Goal: Transaction & Acquisition: Purchase product/service

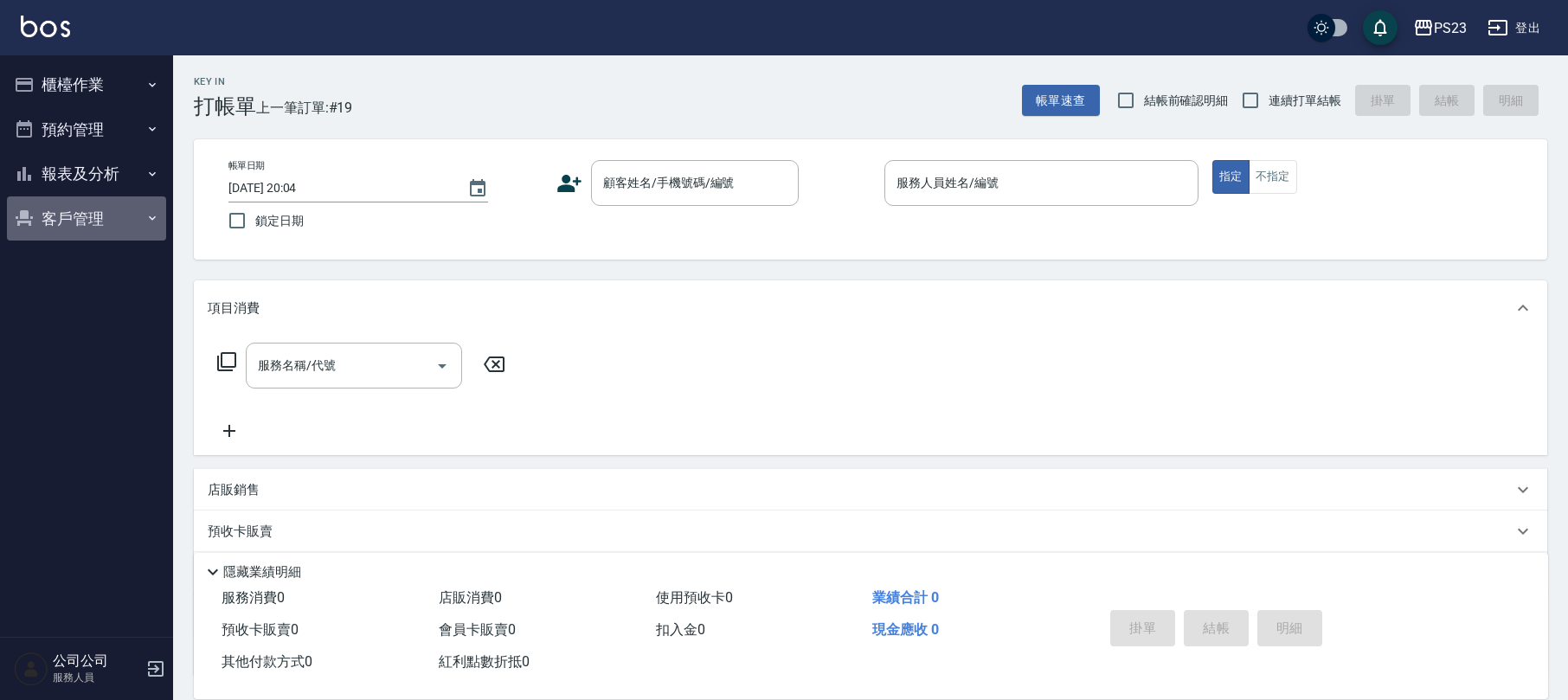
click at [77, 222] on button "客戶管理" at bounding box center [86, 219] width 159 height 45
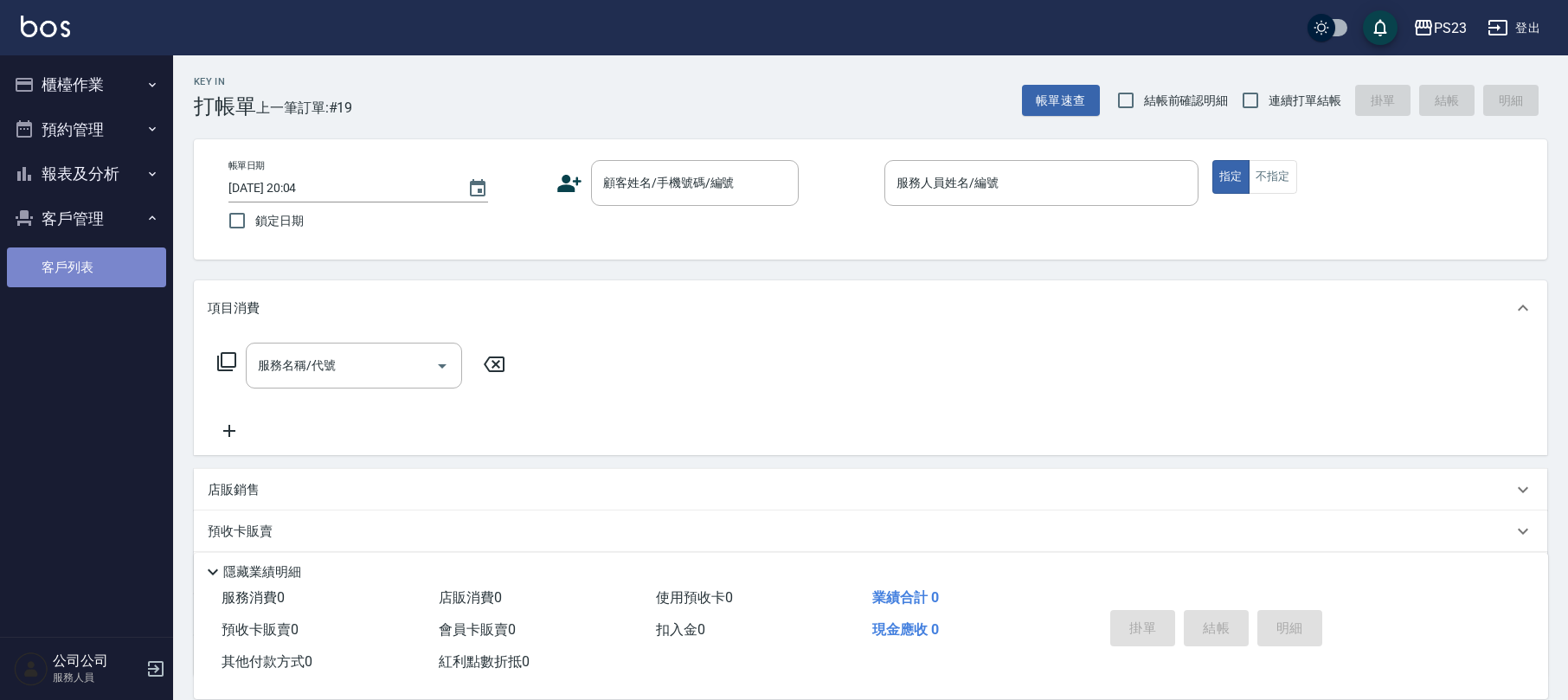
click at [70, 263] on link "客戶列表" at bounding box center [86, 267] width 159 height 40
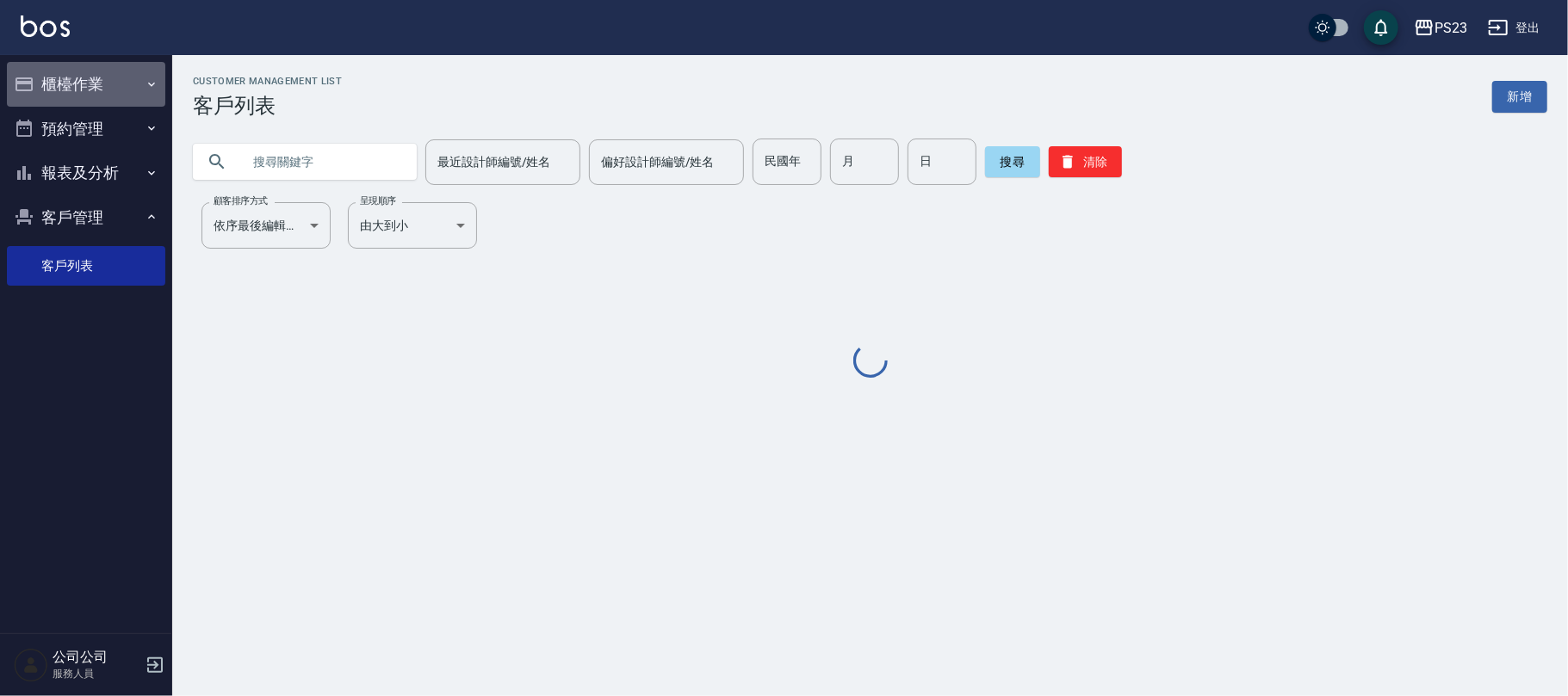
click at [90, 73] on button "櫃檯作業" at bounding box center [86, 85] width 158 height 45
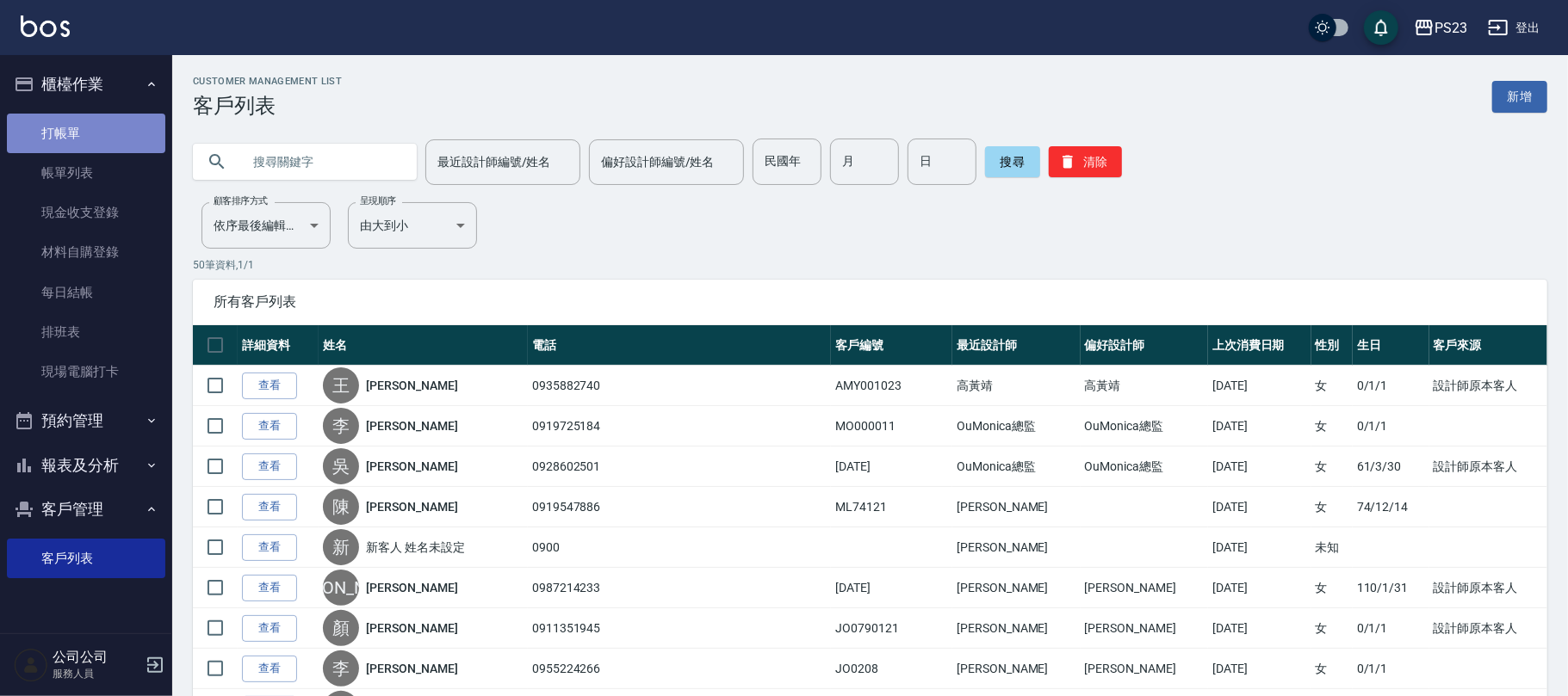
click at [85, 115] on link "打帳單" at bounding box center [86, 134] width 158 height 39
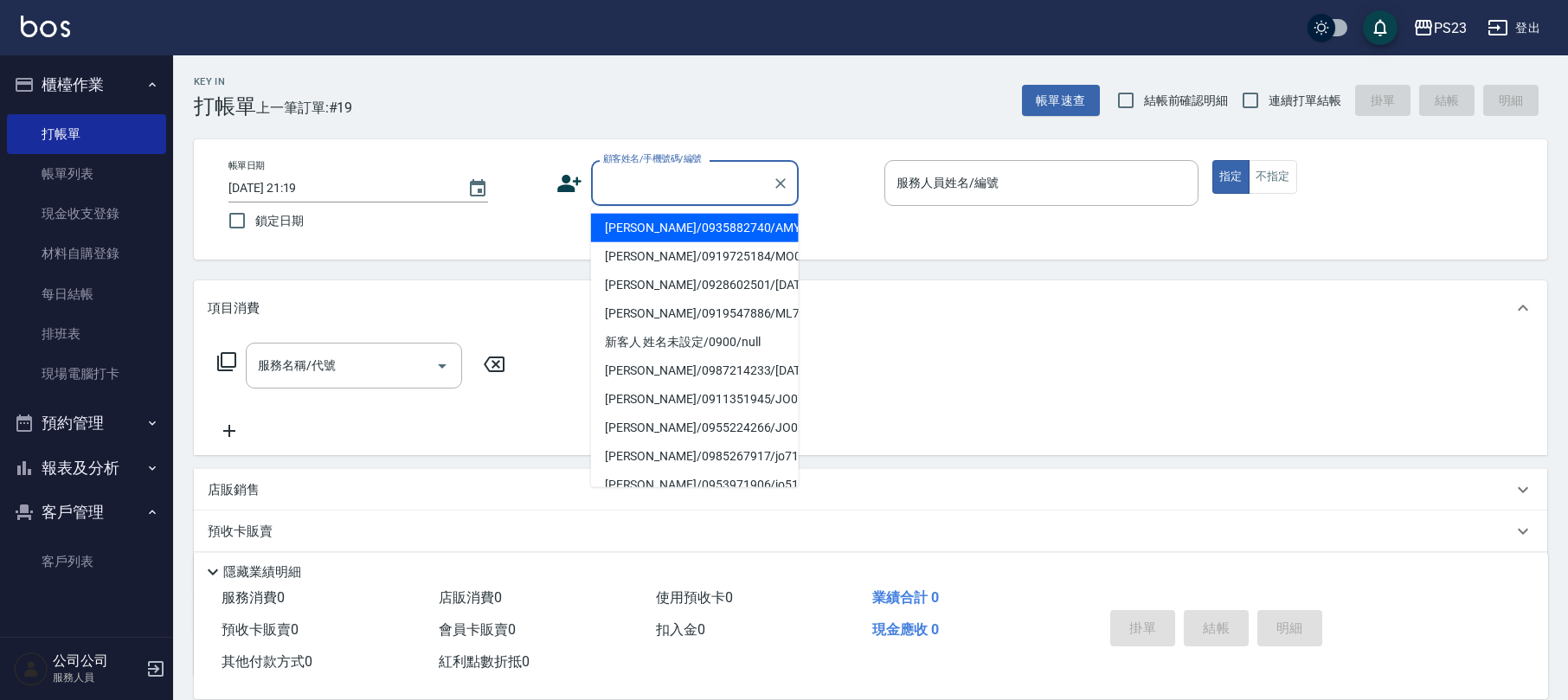
click at [676, 198] on input "顧客姓名/手機號碼/編號" at bounding box center [682, 183] width 166 height 31
click at [657, 239] on li "[PERSON_NAME]/0928602501/[DATE]" at bounding box center [695, 227] width 208 height 29
type input "[PERSON_NAME]/0928602501/[DATE]"
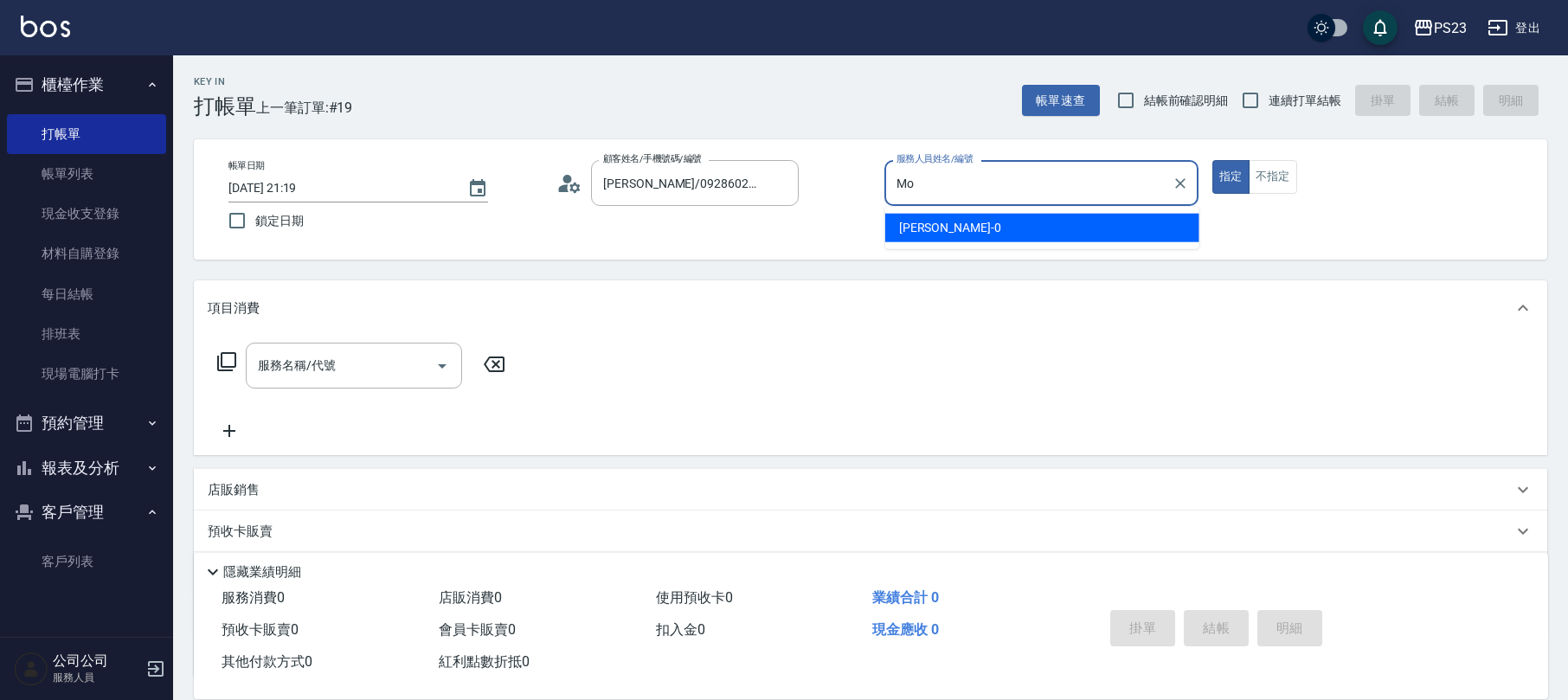
type input "M"
type input "Nanako-59"
type button "true"
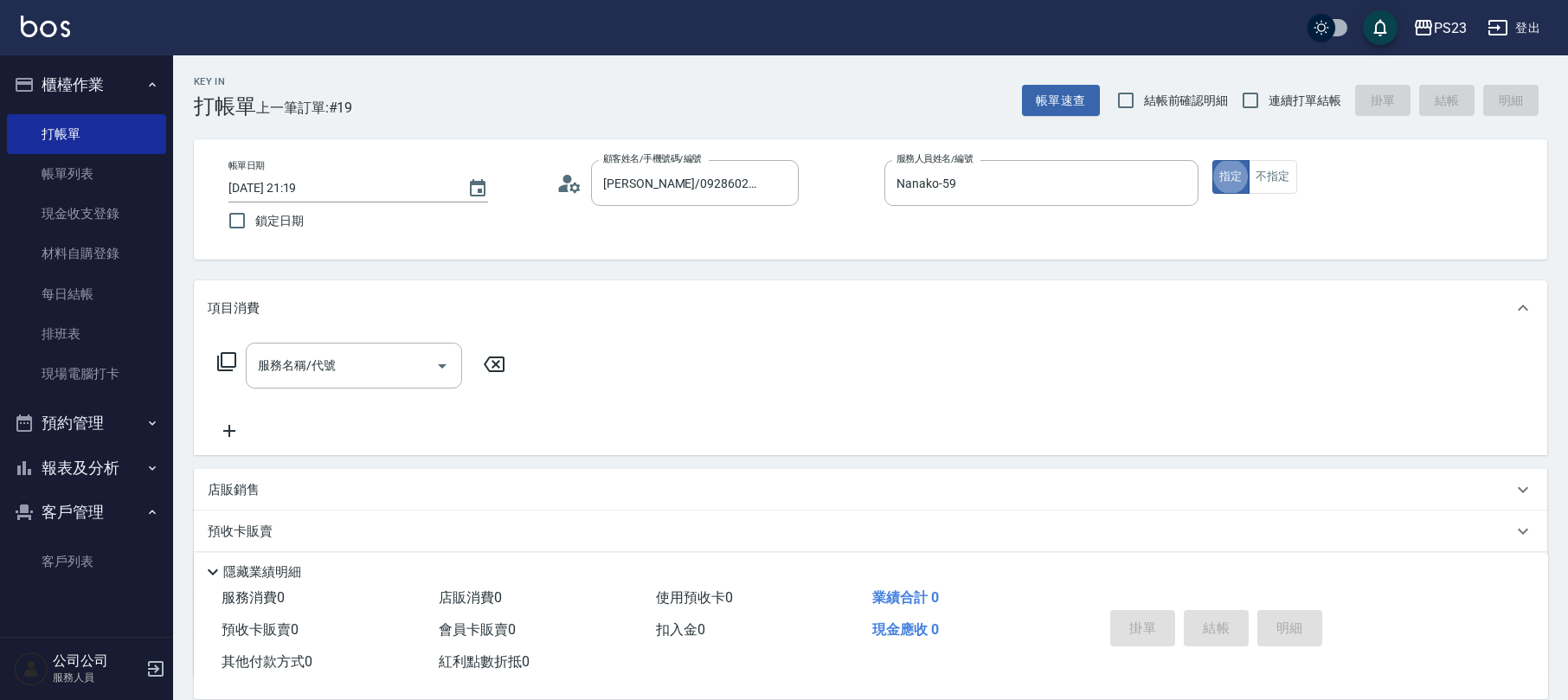
click at [226, 357] on icon at bounding box center [226, 361] width 21 height 21
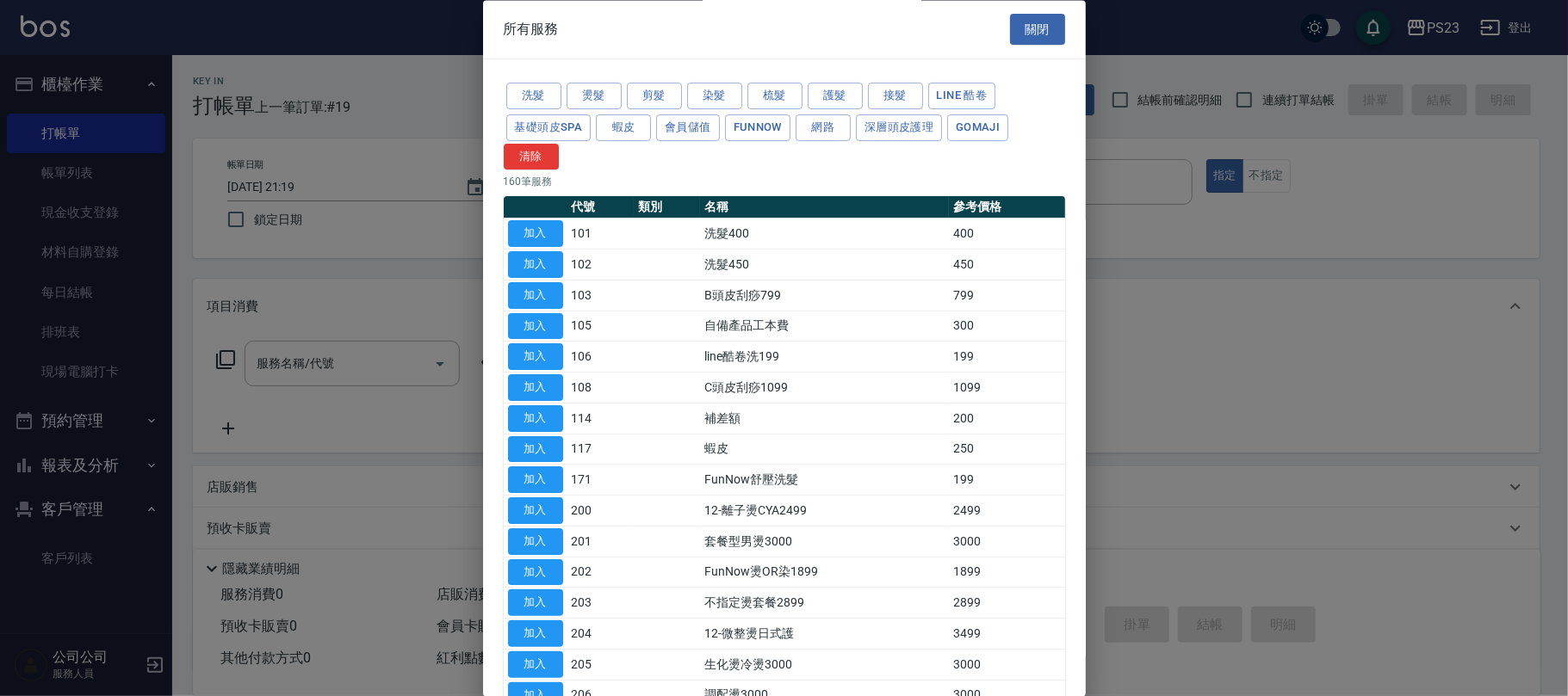
click at [1026, 14] on button "關閉" at bounding box center [1038, 29] width 55 height 31
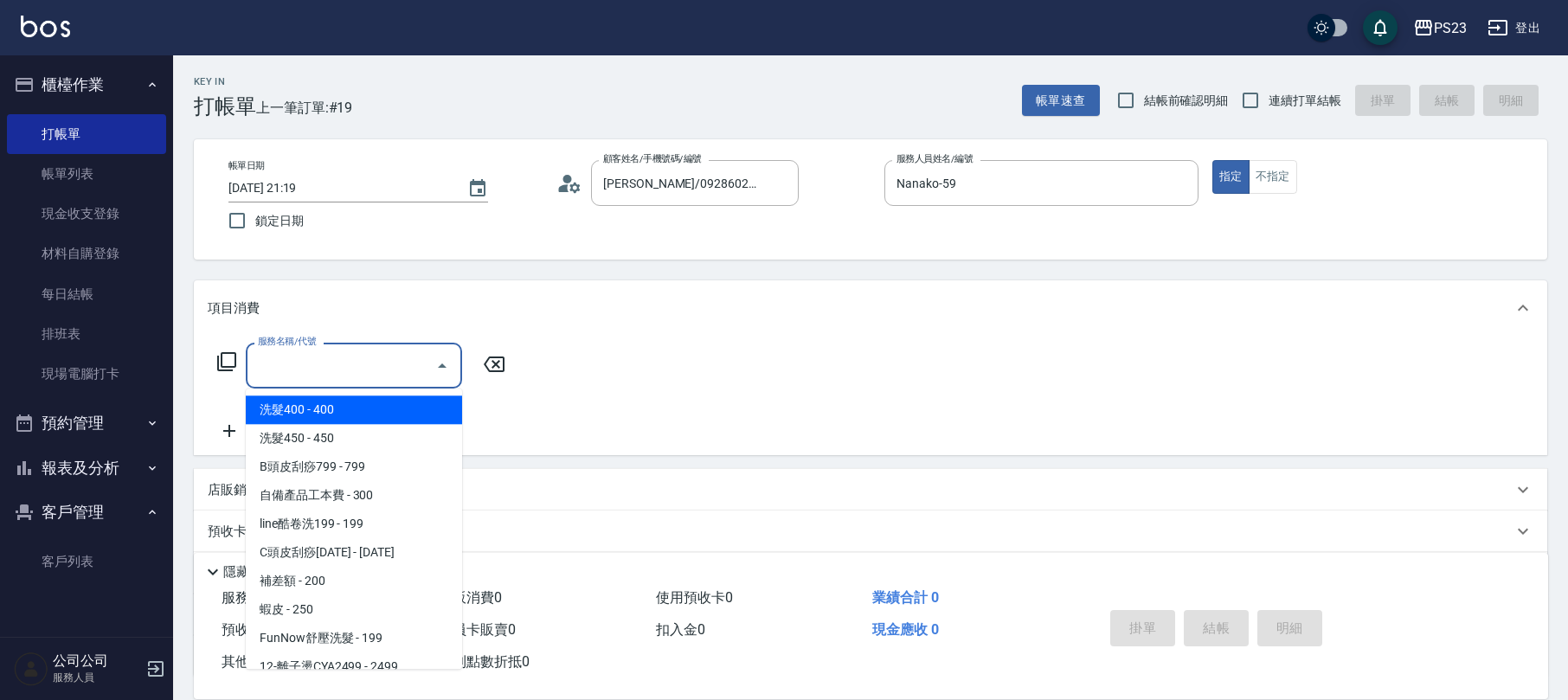
click at [320, 372] on input "服務名稱/代號" at bounding box center [340, 365] width 175 height 31
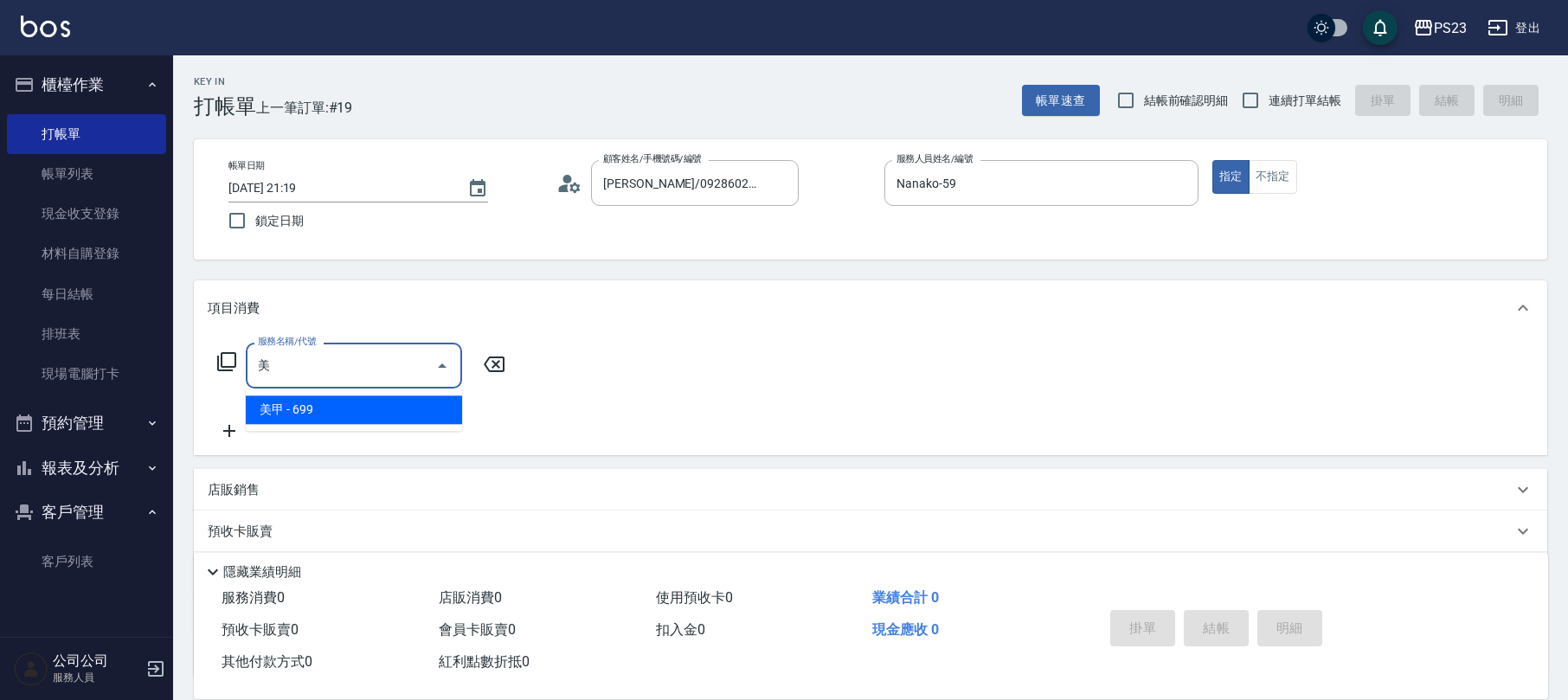
click at [318, 398] on span "美甲 - 699" at bounding box center [354, 409] width 217 height 29
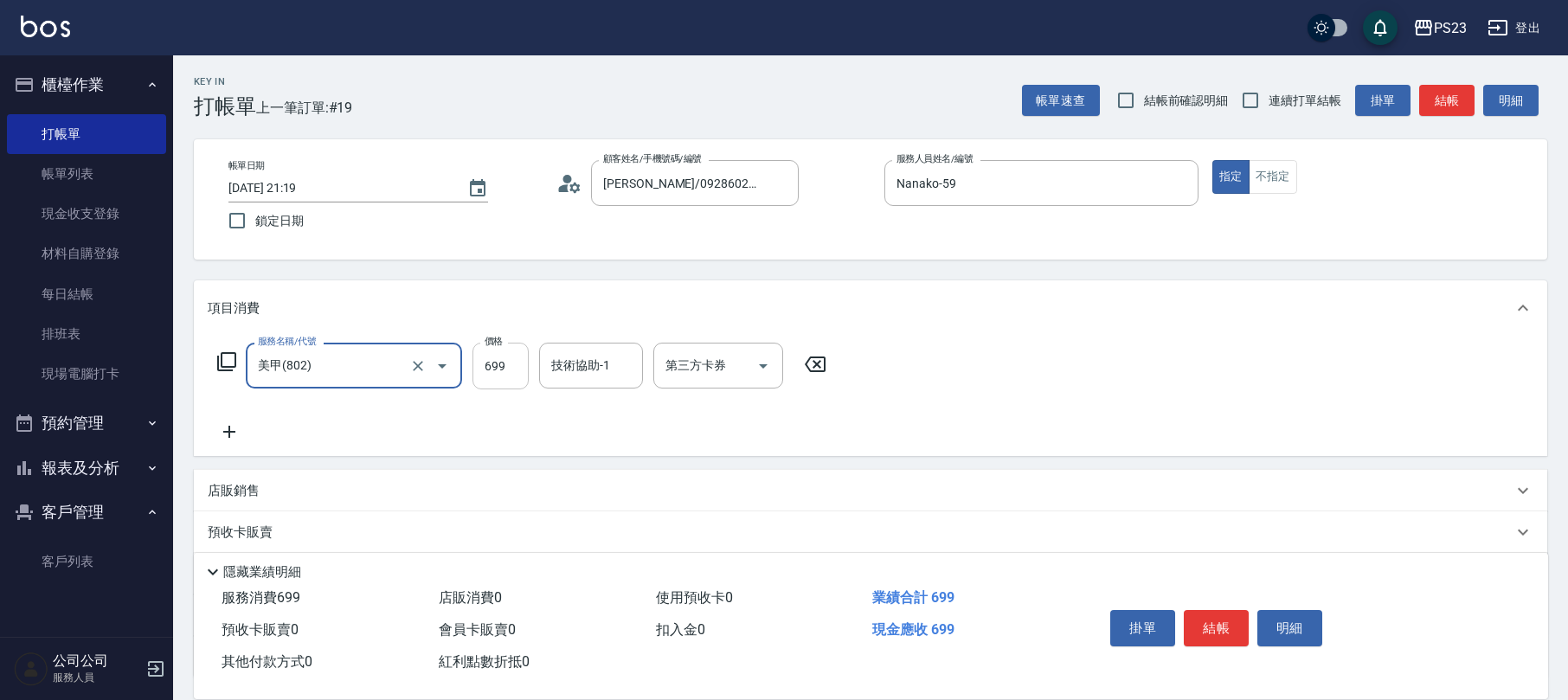
type input "美甲(802)"
click at [509, 364] on input "699" at bounding box center [500, 366] width 56 height 46
type input "1199"
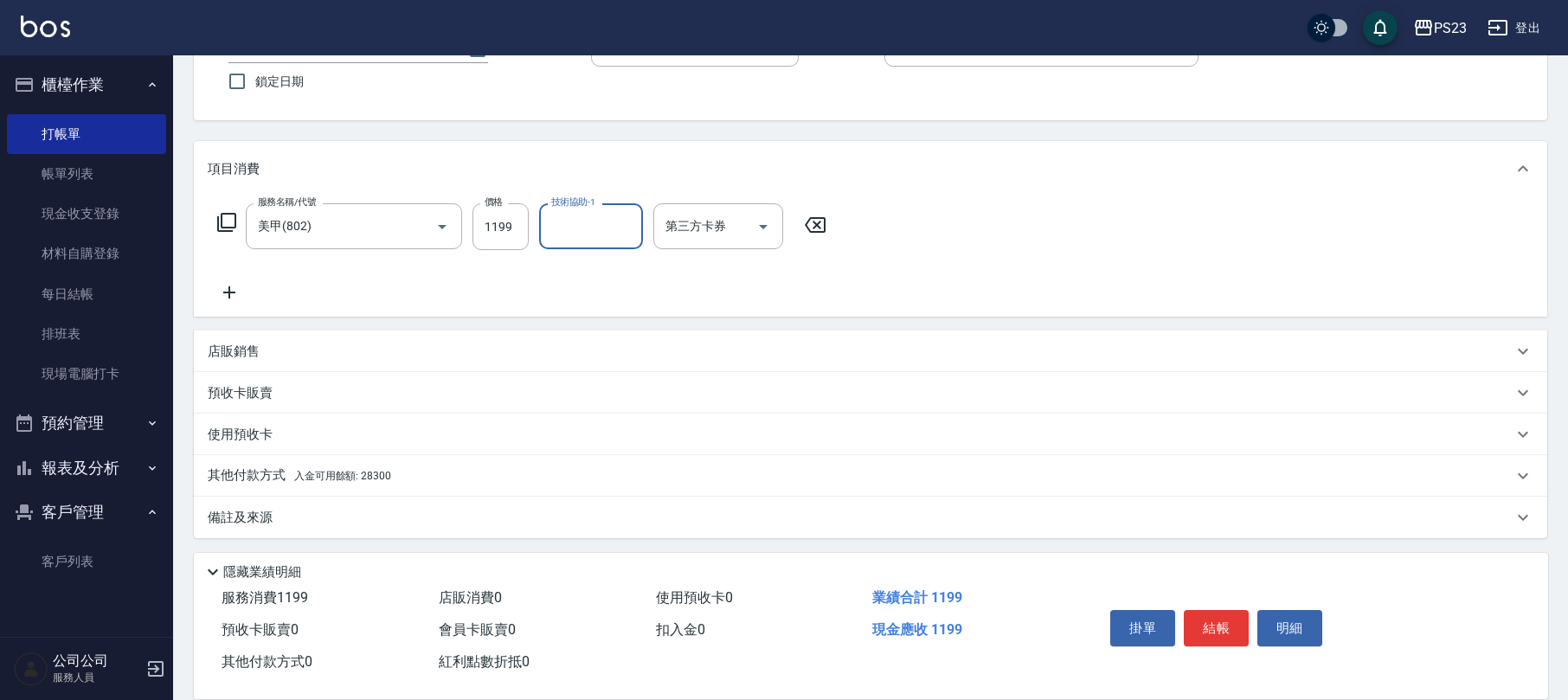
click at [395, 481] on div "其他付款方式 入金可用餘額: 28300" at bounding box center [860, 476] width 1305 height 19
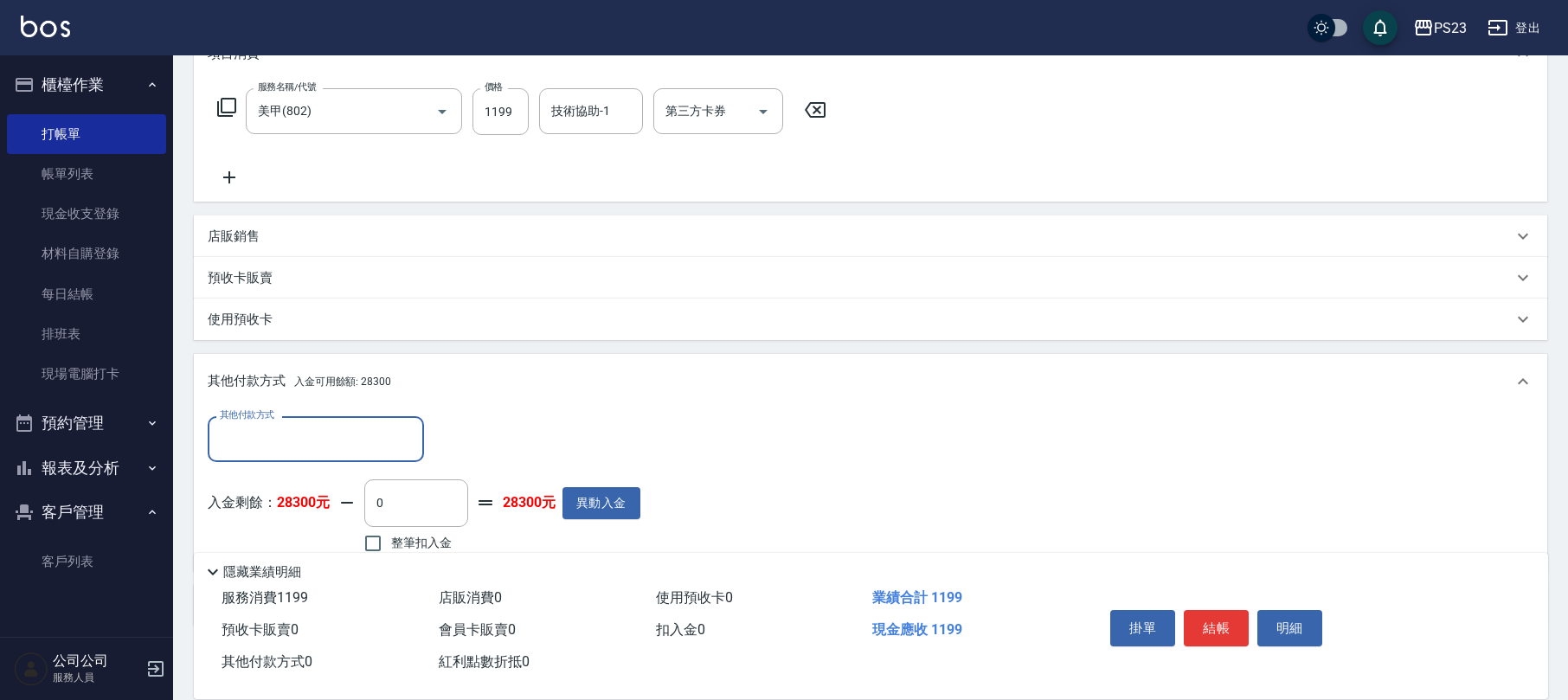
scroll to position [343, 0]
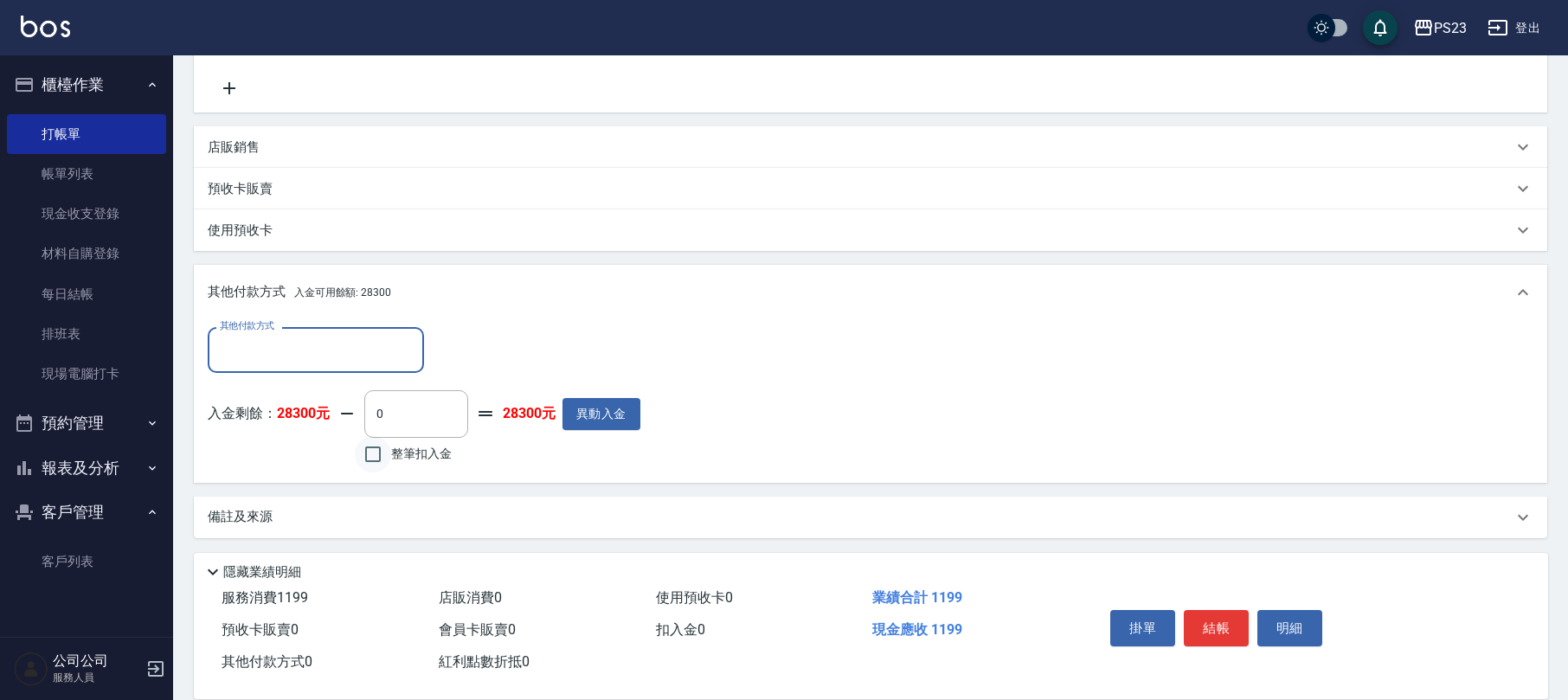
click at [368, 459] on input "整筆扣入金" at bounding box center [373, 454] width 37 height 37
checkbox input "true"
type input "1199"
click at [1206, 639] on button "結帳" at bounding box center [1216, 628] width 65 height 37
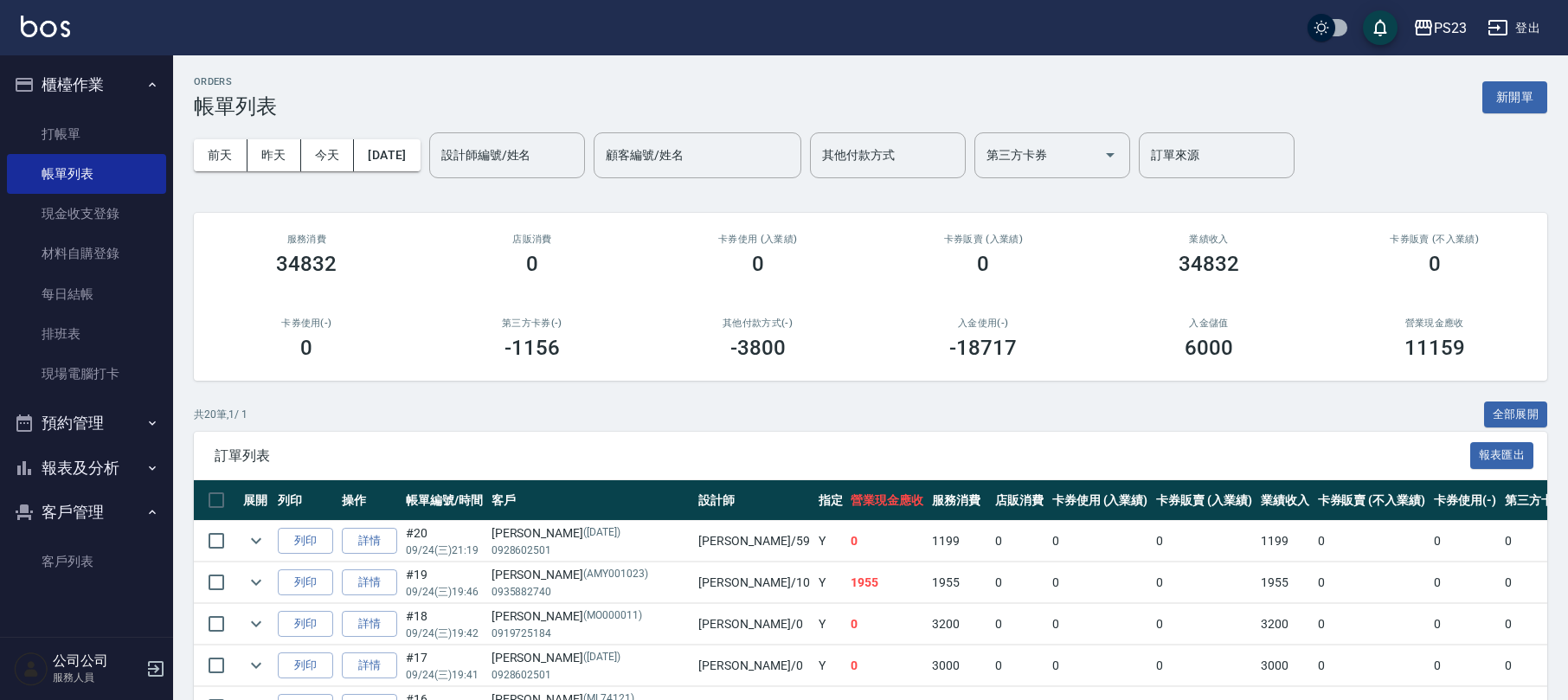
click at [95, 458] on button "報表及分析" at bounding box center [86, 469] width 159 height 45
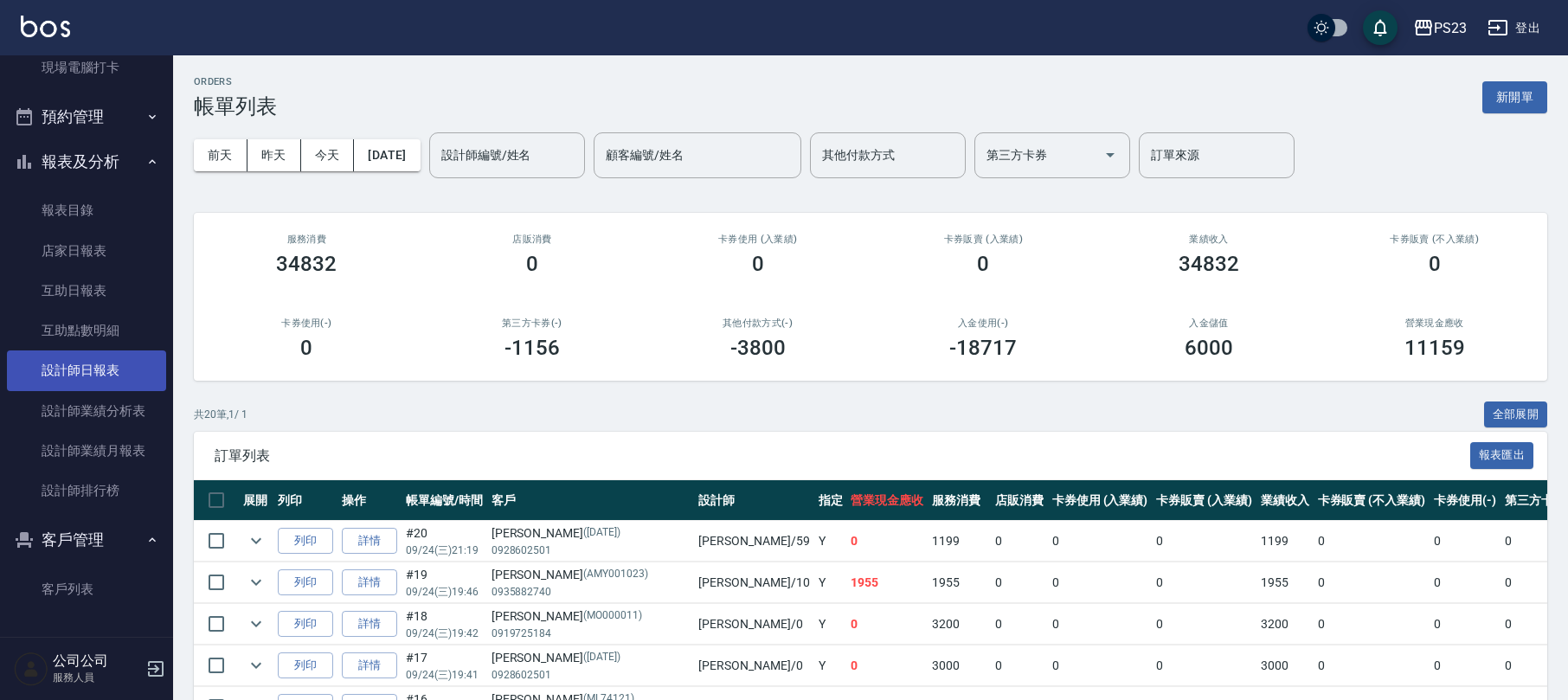
click at [73, 371] on link "設計師日報表" at bounding box center [86, 370] width 159 height 40
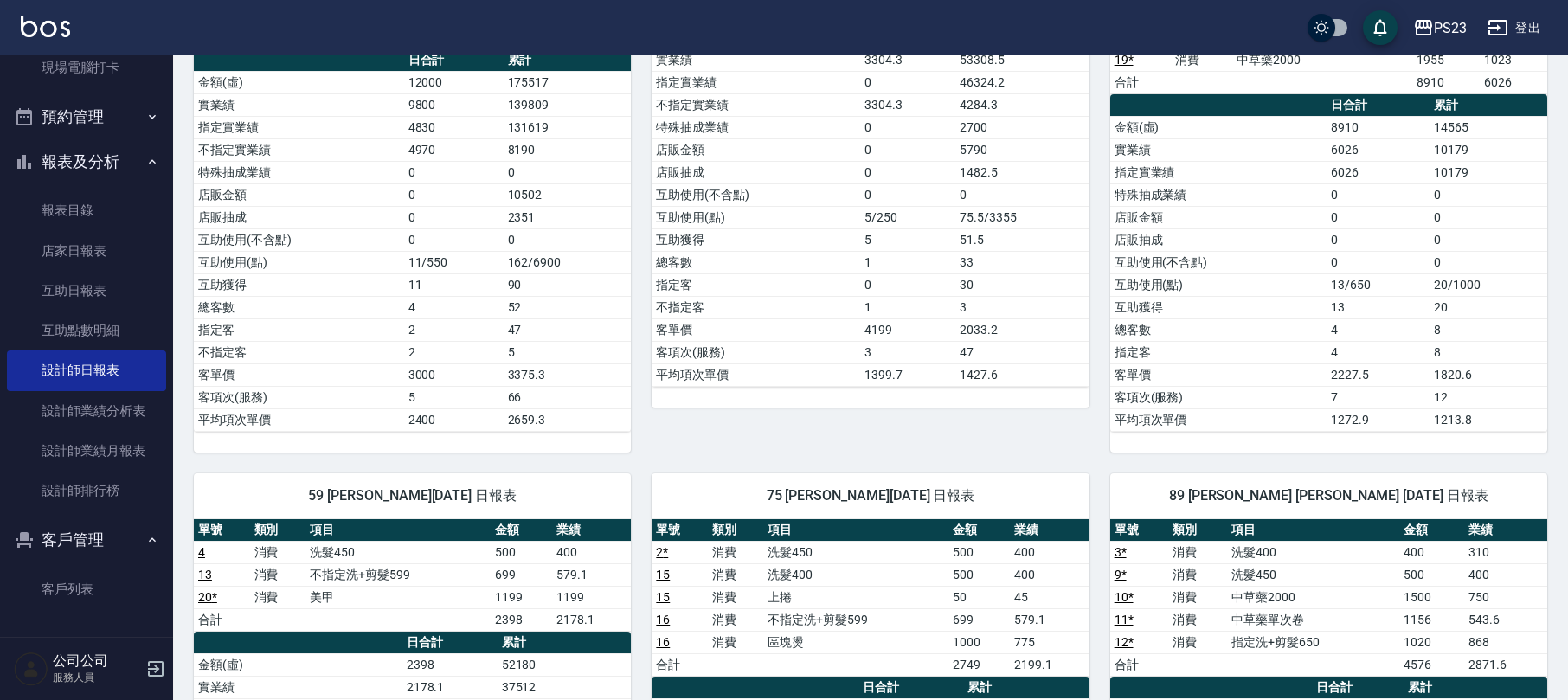
scroll to position [692, 0]
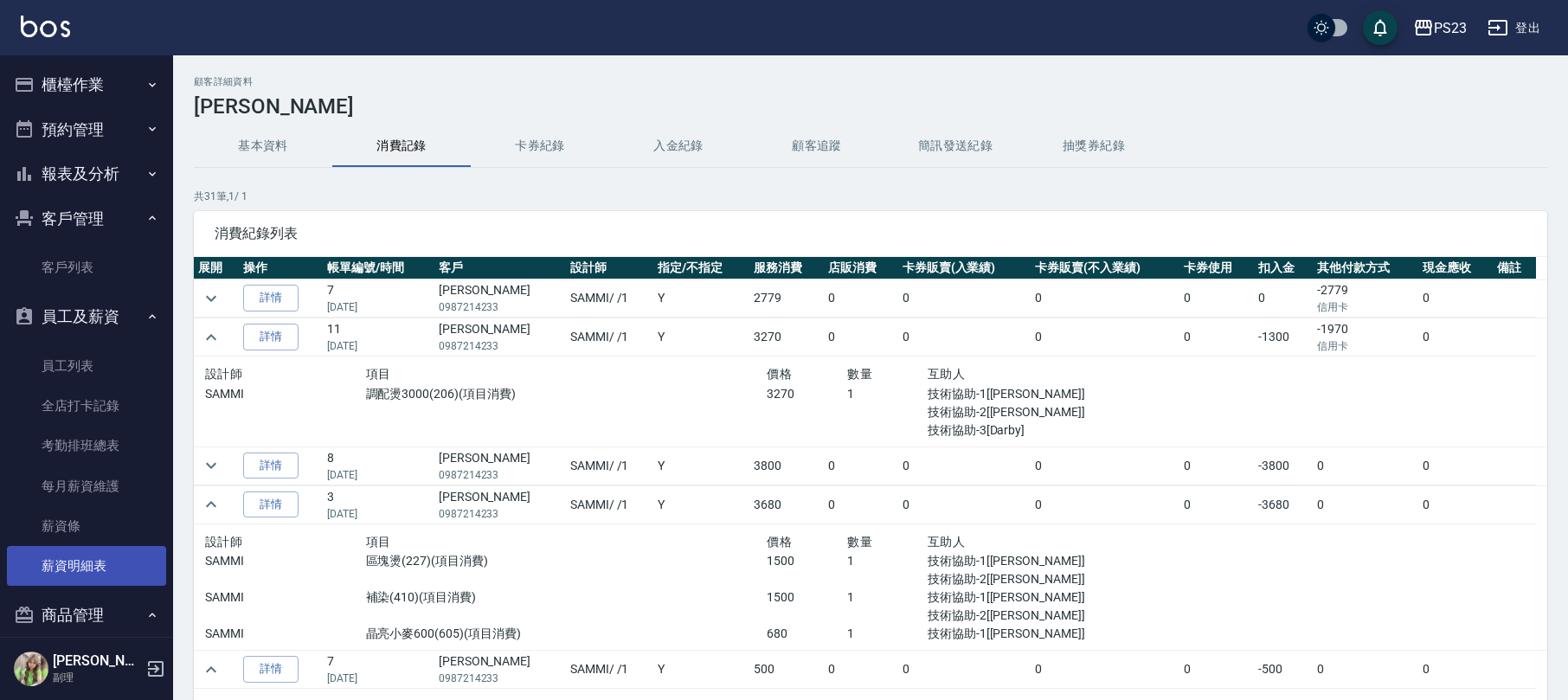
scroll to position [346, 0]
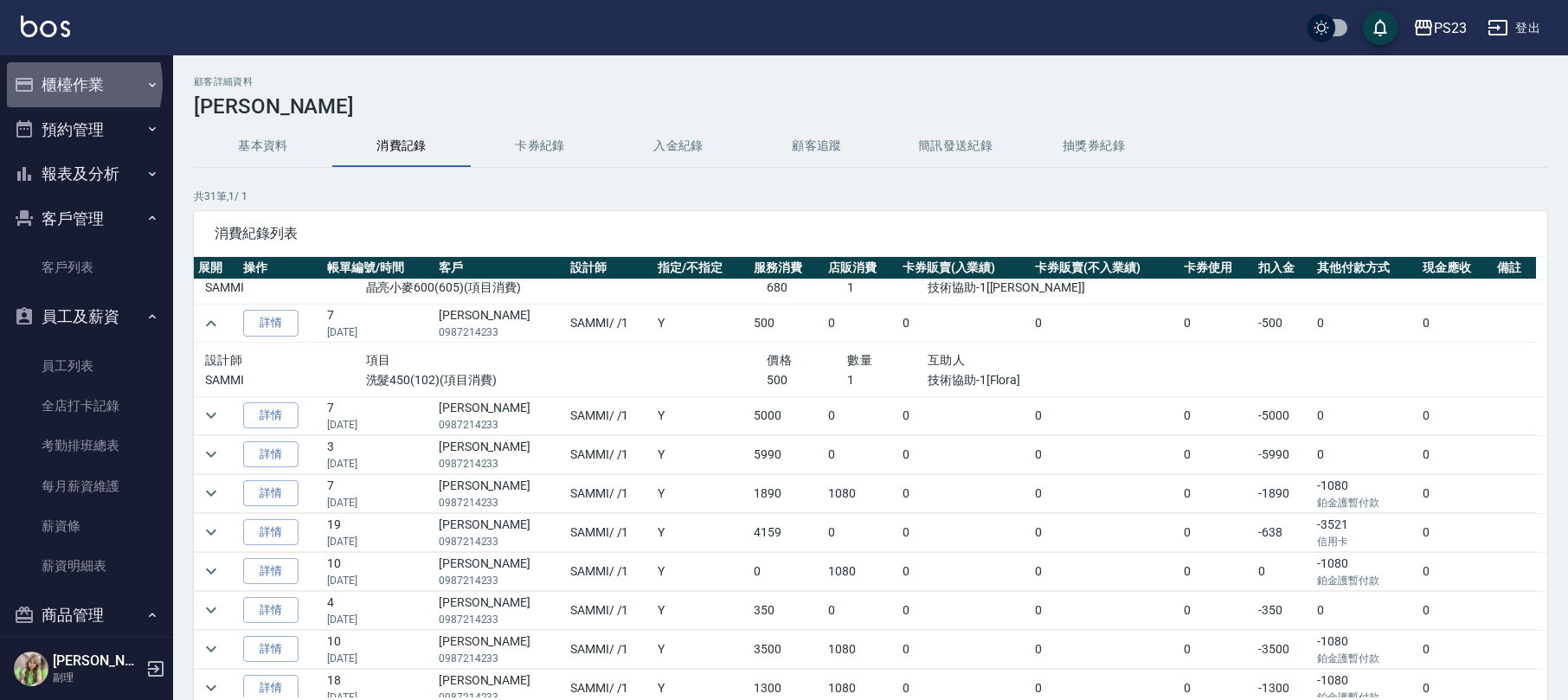
click at [67, 84] on button "櫃檯作業" at bounding box center [86, 85] width 159 height 45
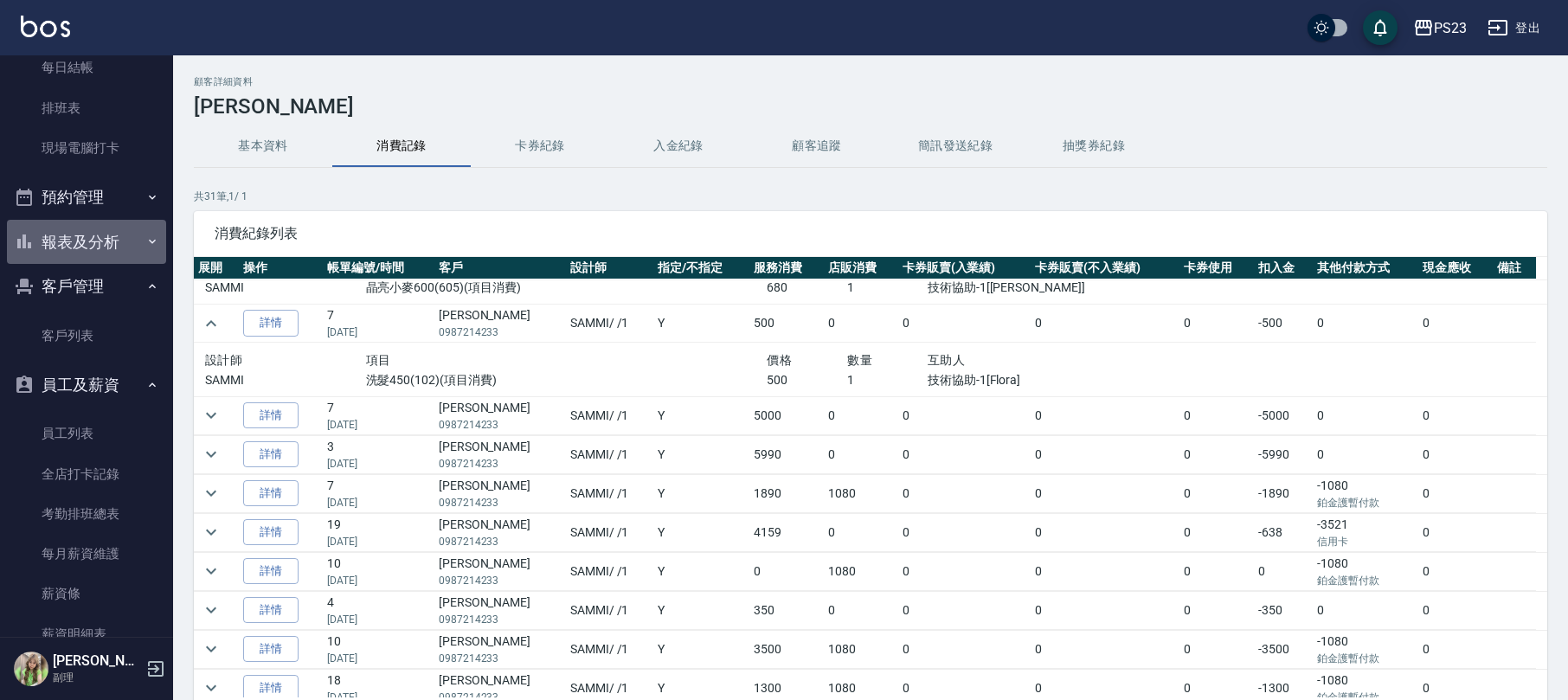
click at [106, 233] on button "報表及分析" at bounding box center [86, 242] width 159 height 45
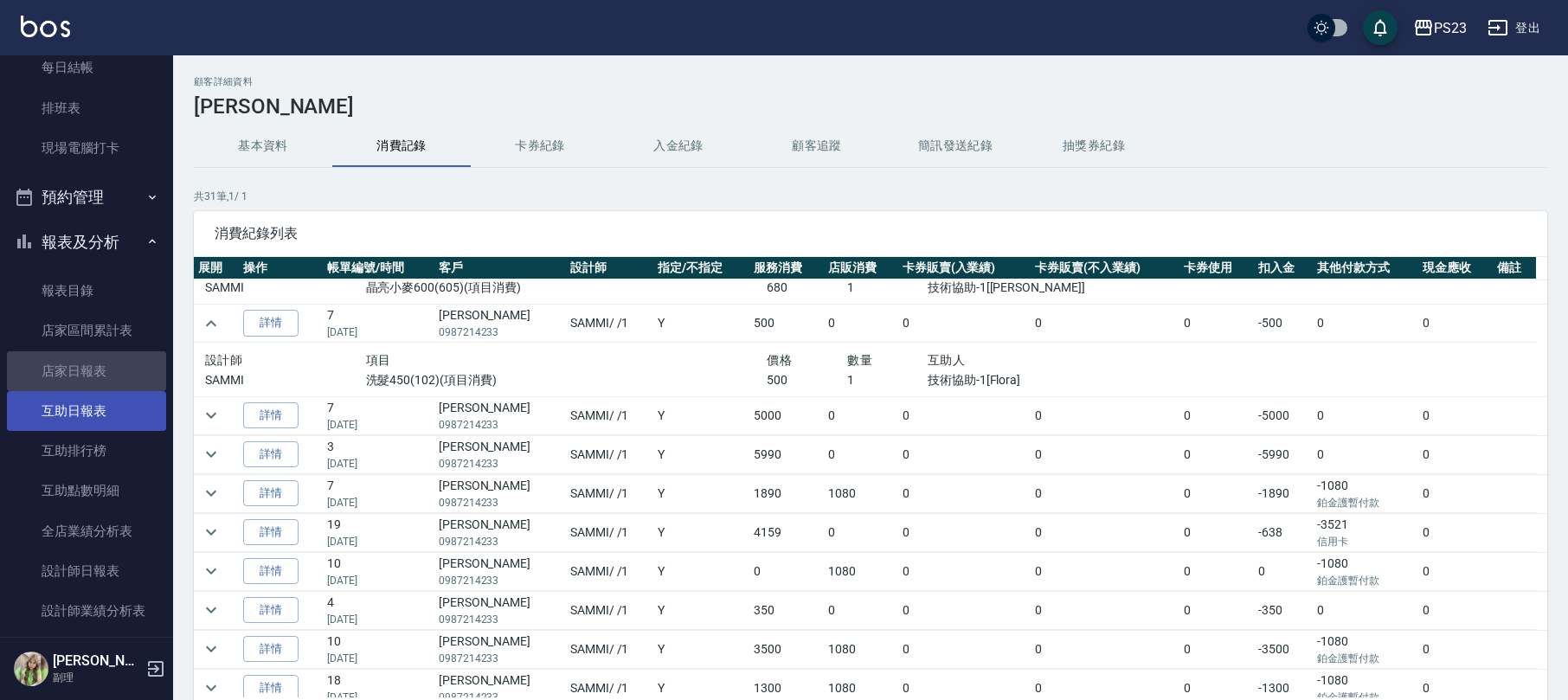
click at [91, 357] on link "店家日報表" at bounding box center [86, 371] width 159 height 40
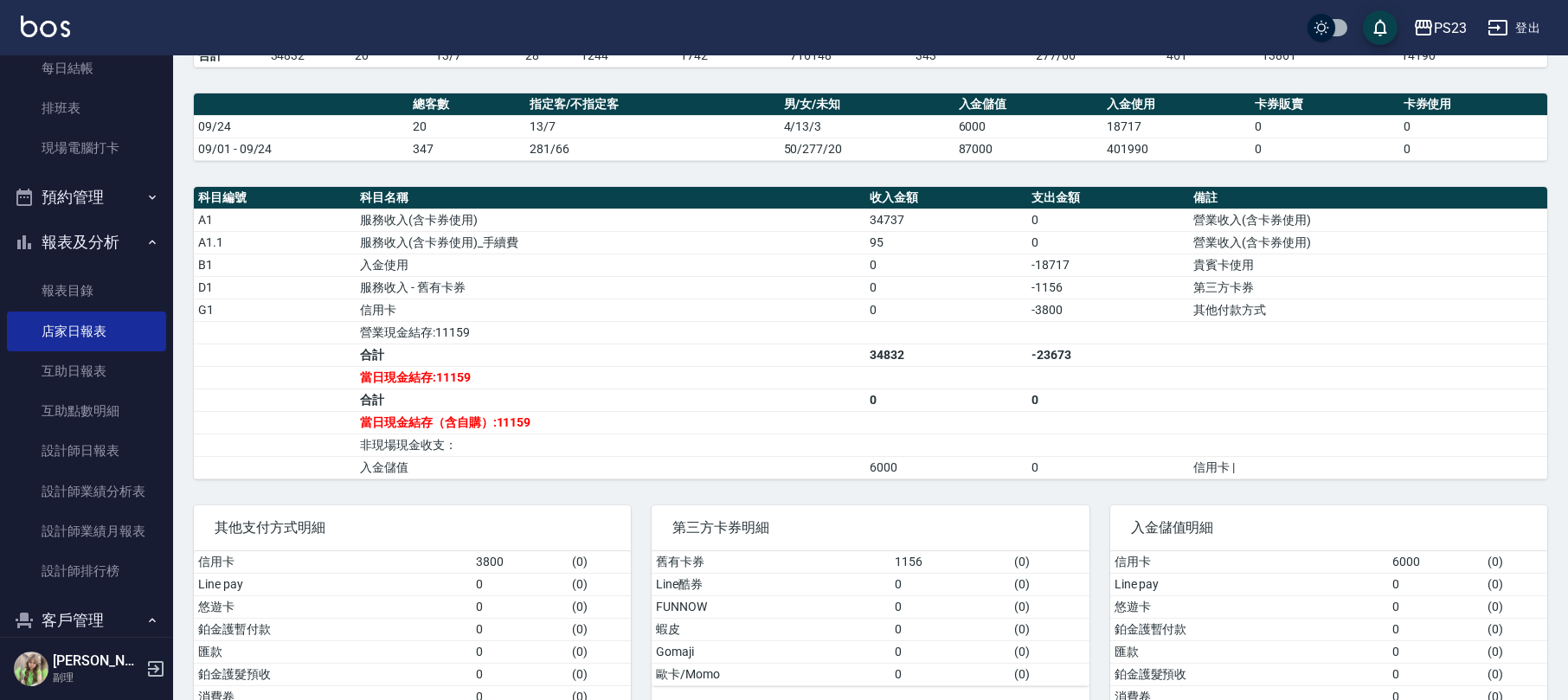
scroll to position [566, 0]
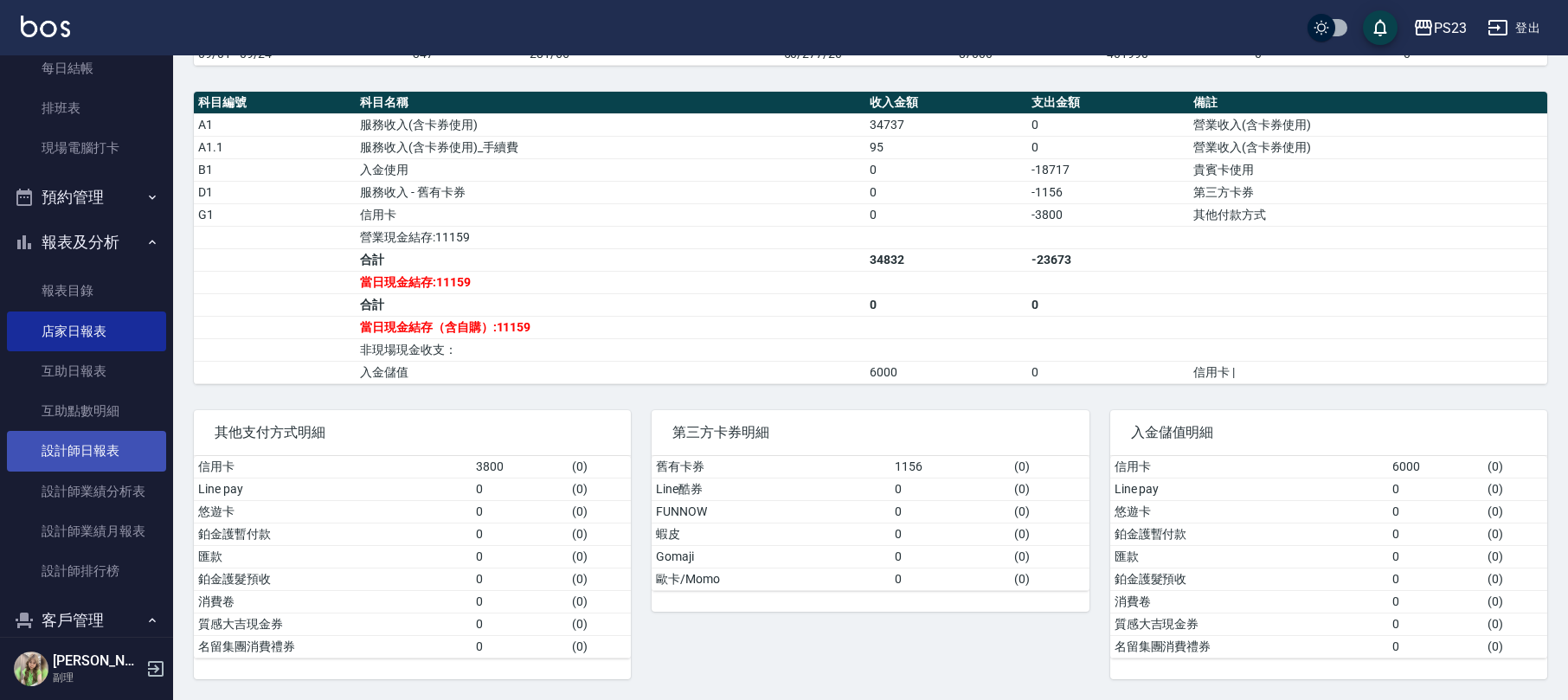
click at [118, 457] on link "設計師日報表" at bounding box center [86, 451] width 159 height 40
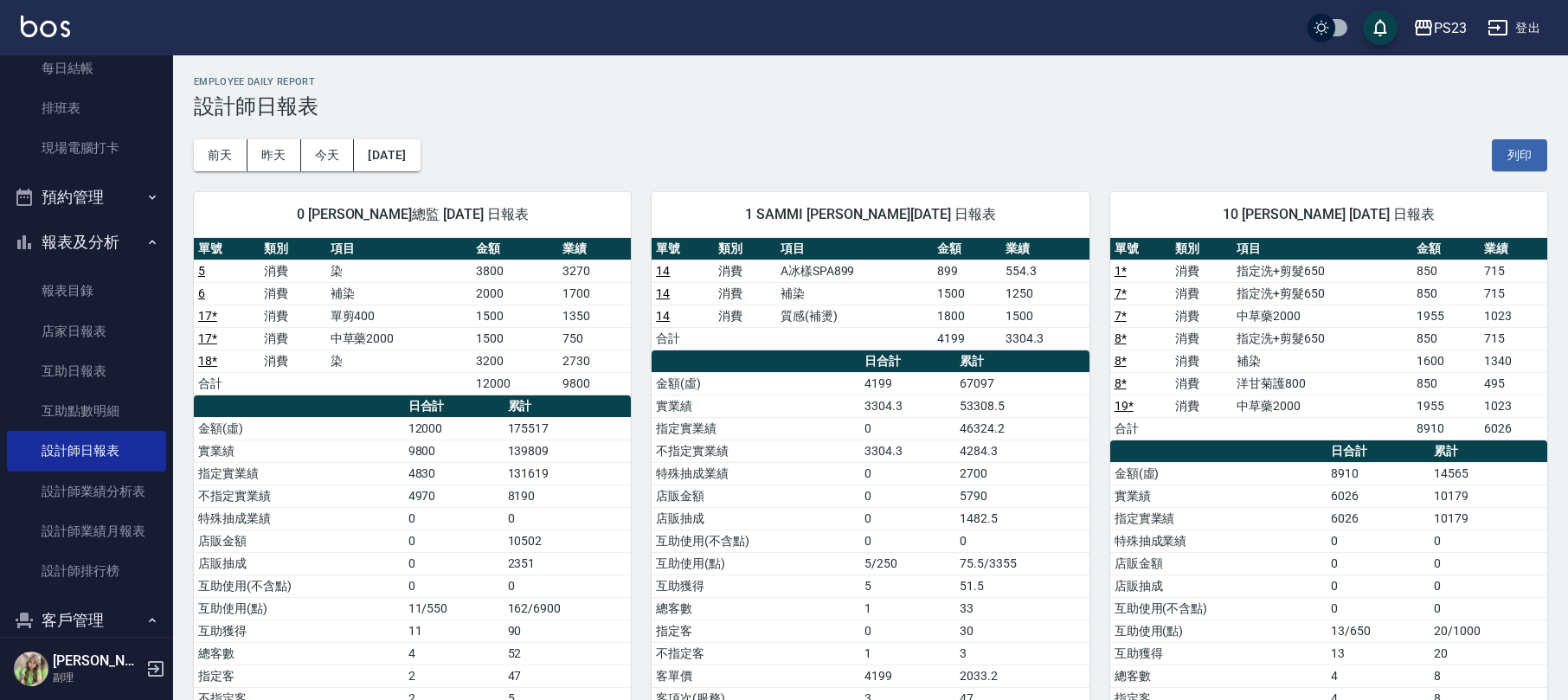
click at [129, 242] on button "報表及分析" at bounding box center [86, 242] width 159 height 45
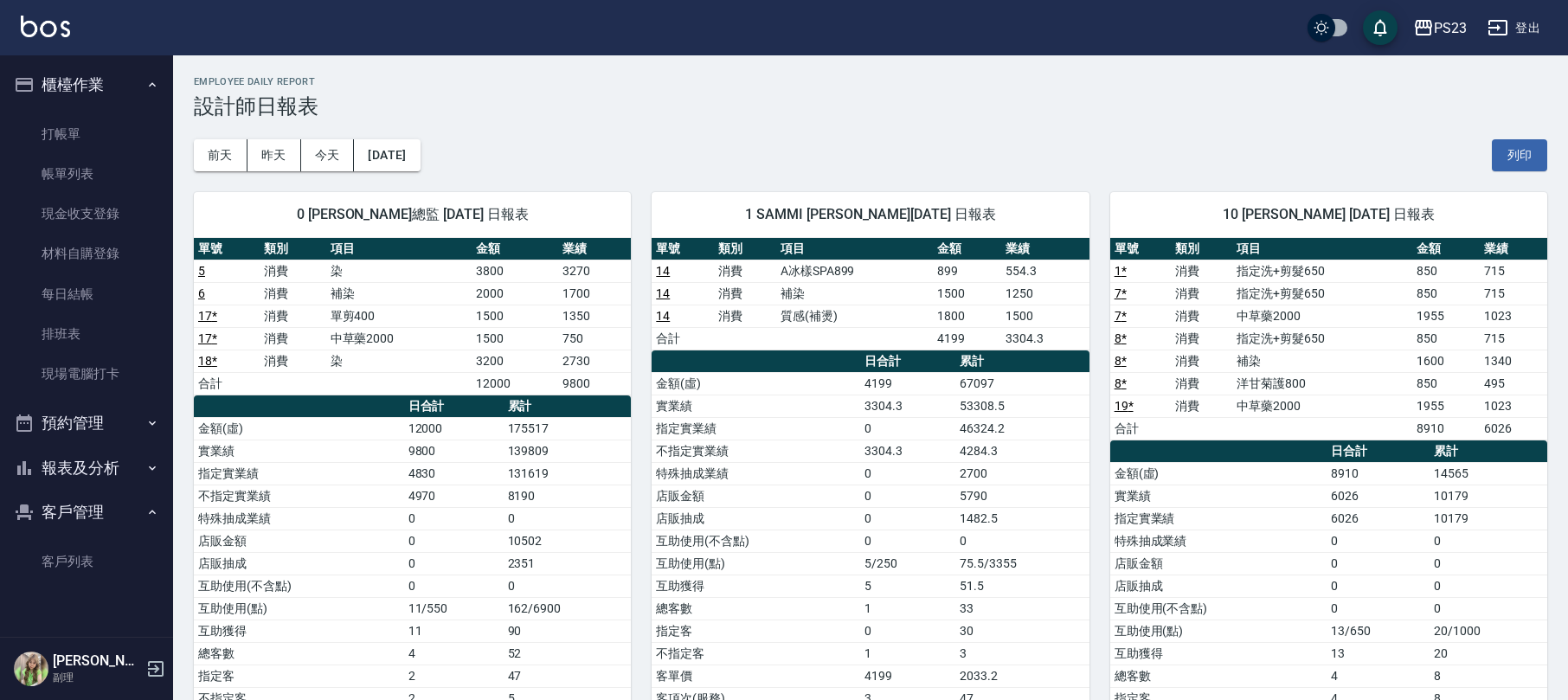
click at [135, 78] on button "櫃檯作業" at bounding box center [86, 85] width 159 height 45
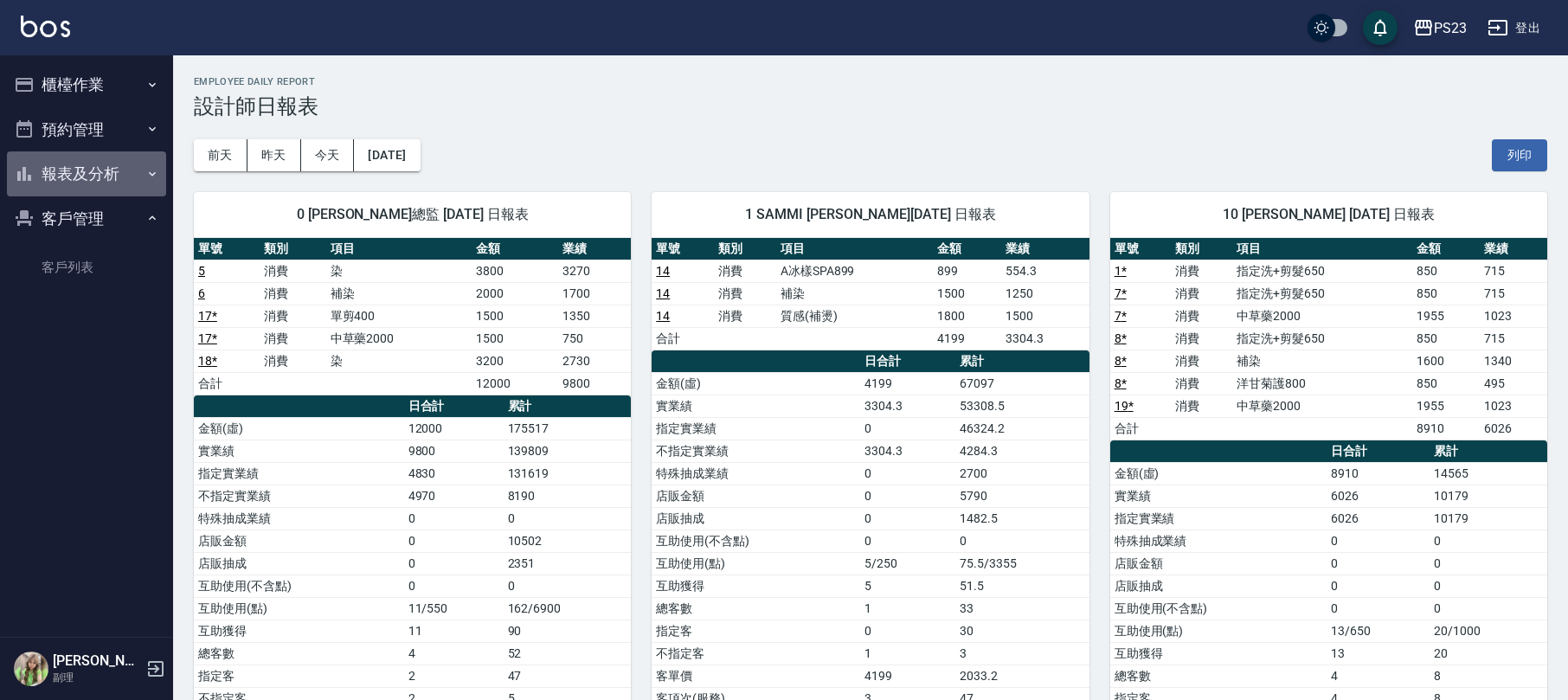
click at [101, 178] on button "報表及分析" at bounding box center [86, 174] width 159 height 45
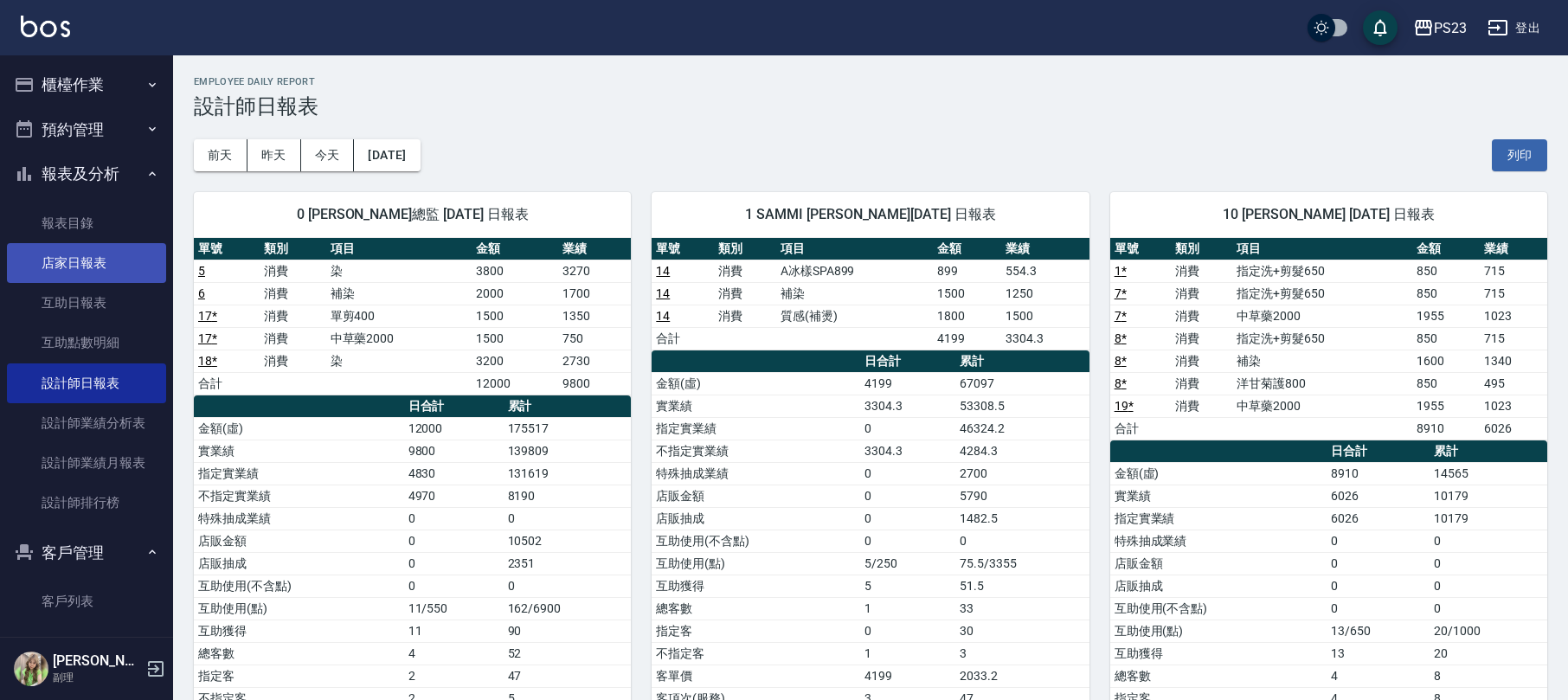
click at [87, 261] on link "店家日報表" at bounding box center [86, 263] width 159 height 40
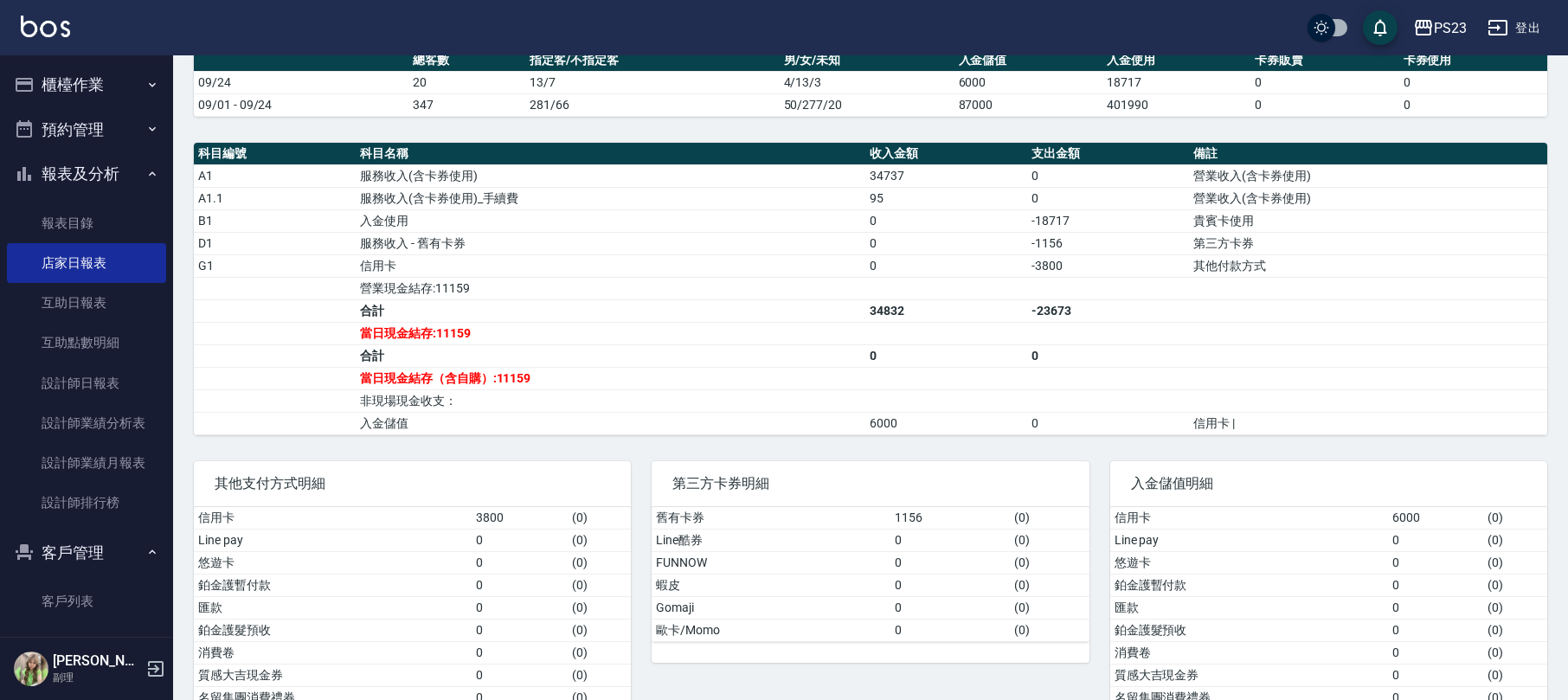
scroll to position [479, 0]
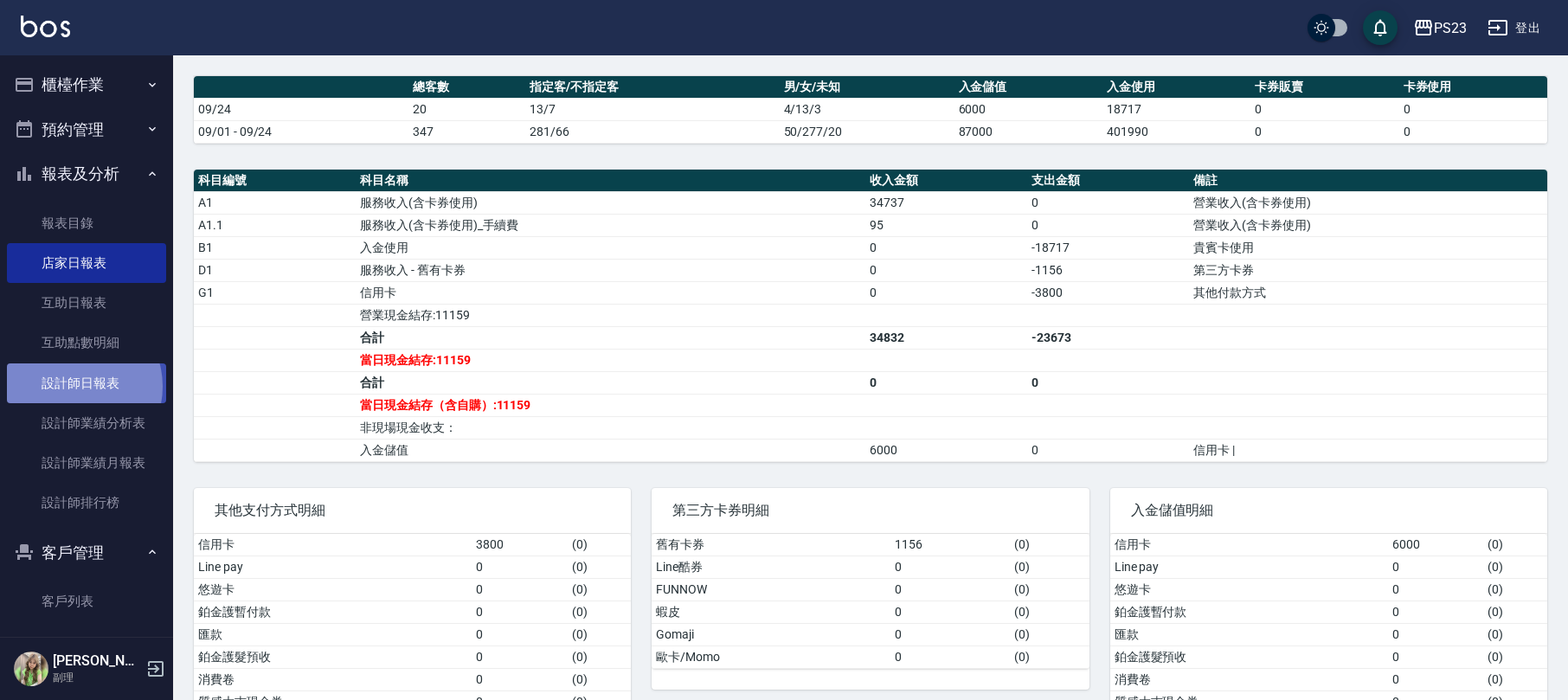
click at [77, 386] on link "設計師日報表" at bounding box center [86, 384] width 159 height 40
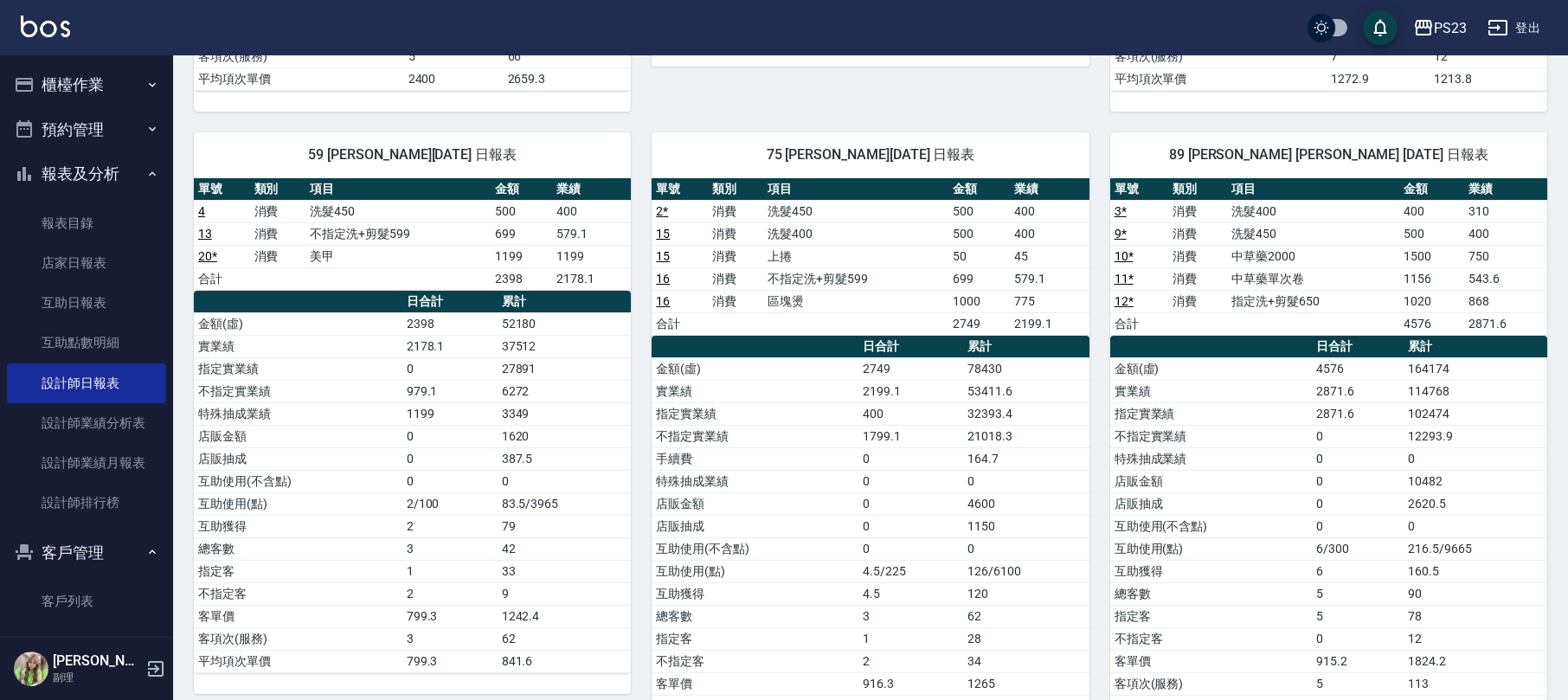
scroll to position [708, 0]
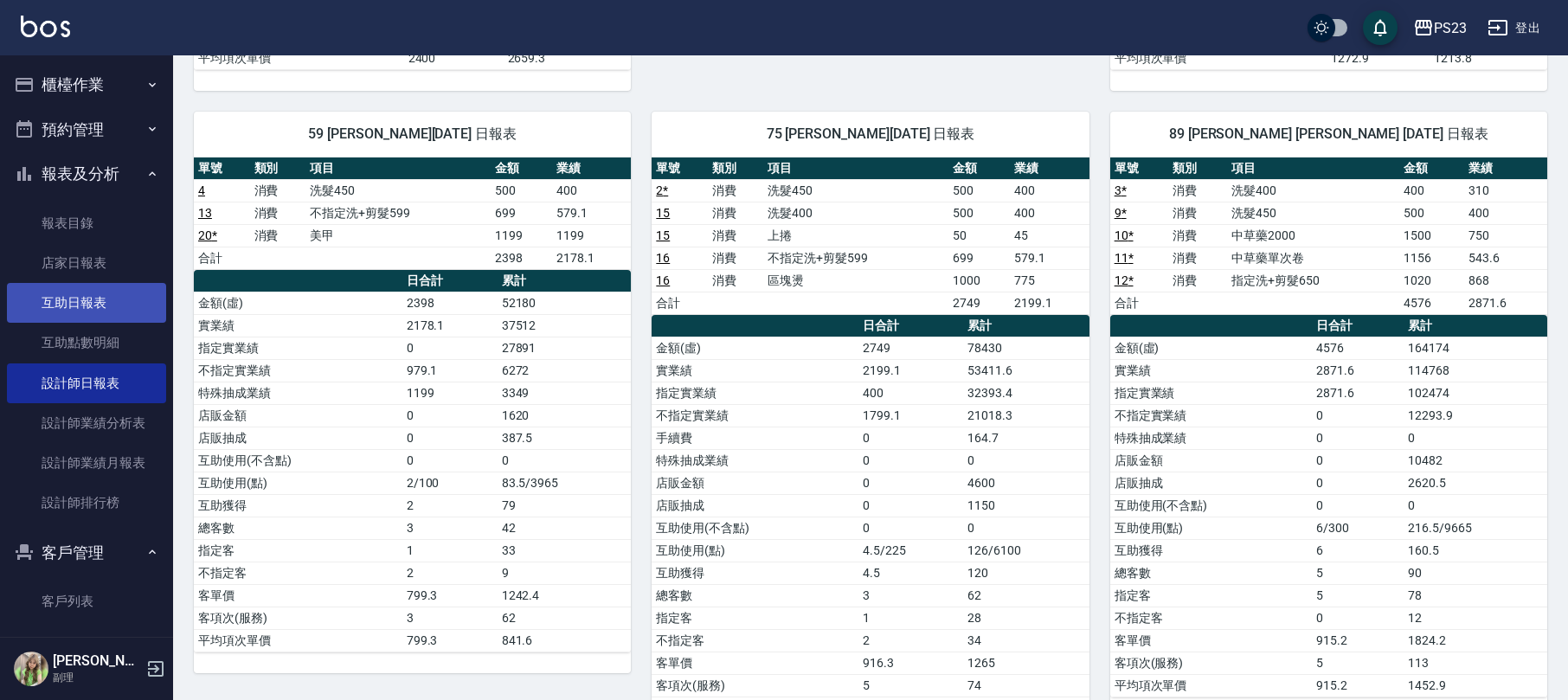
click at [92, 286] on link "互助日報表" at bounding box center [86, 303] width 159 height 40
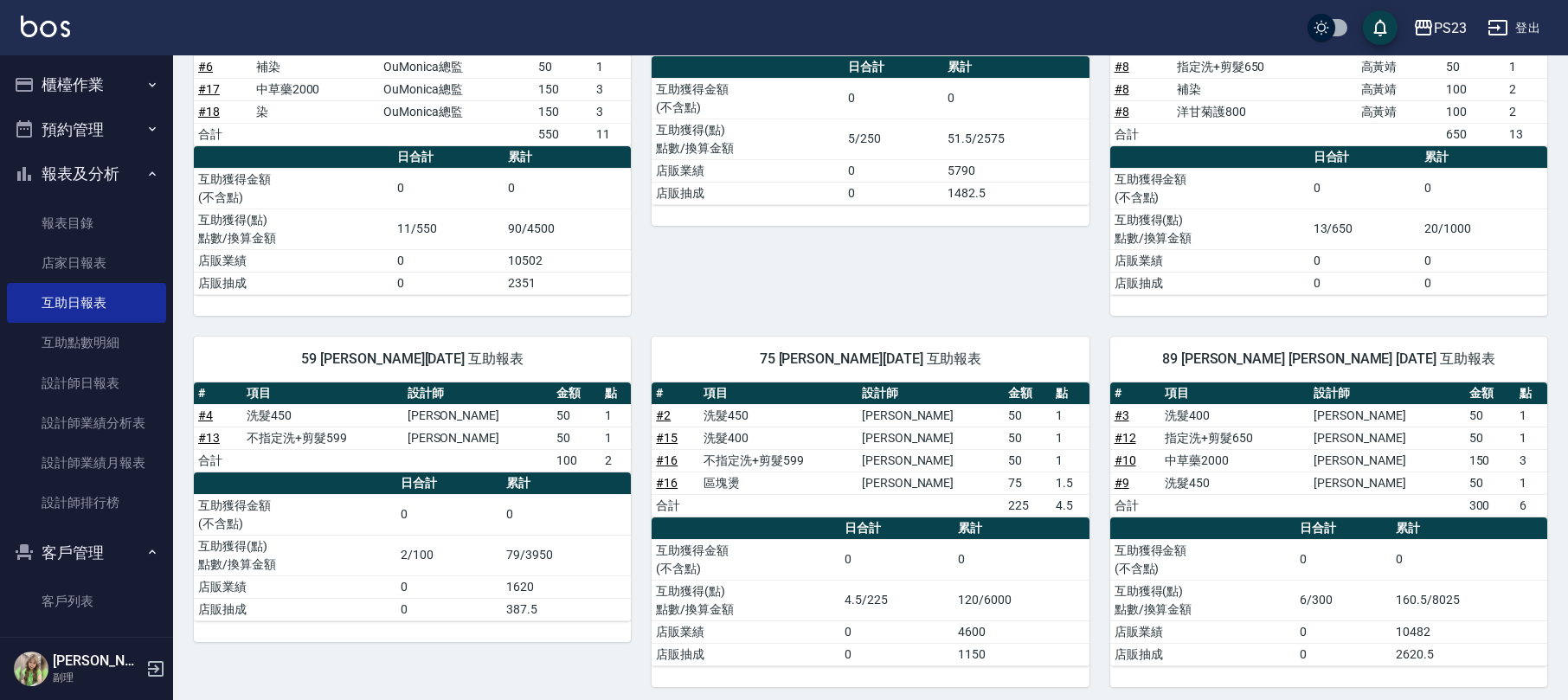
scroll to position [372, 0]
